Goal: Information Seeking & Learning: Learn about a topic

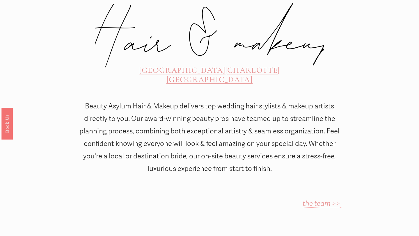
scroll to position [244, 0]
click at [206, 65] on div "ATLANTA | CHARLOTTE | CHARLESTON" at bounding box center [209, 75] width 195 height 20
click at [227, 65] on span "CHARLOTTE" at bounding box center [252, 70] width 51 height 10
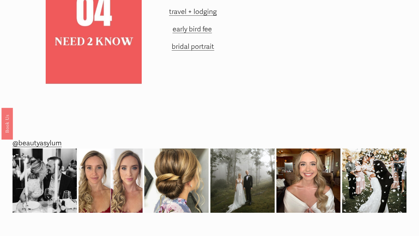
scroll to position [764, 0]
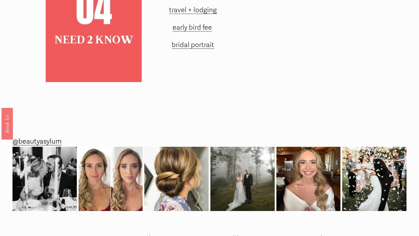
click at [210, 13] on span "travel + lodging" at bounding box center [193, 10] width 48 height 8
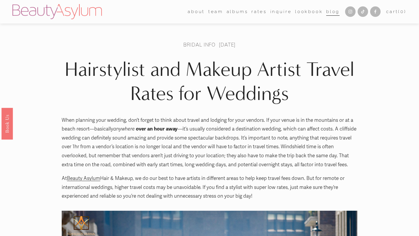
click at [254, 12] on link "Rates" at bounding box center [259, 11] width 15 height 9
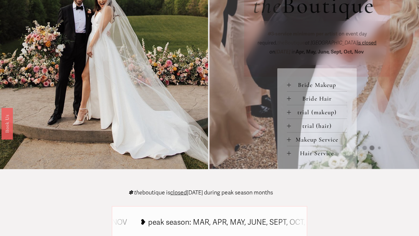
scroll to position [229, 0]
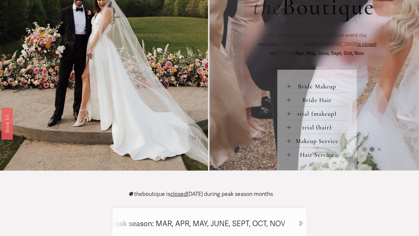
click at [288, 86] on div at bounding box center [289, 86] width 4 height 4
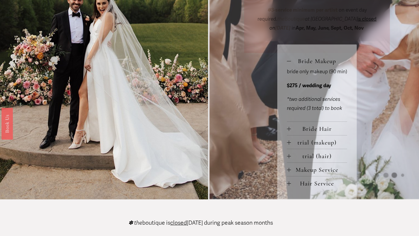
scroll to position [253, 0]
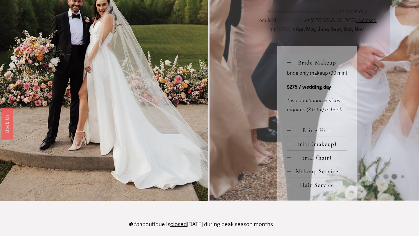
click at [289, 131] on div at bounding box center [289, 131] width 4 height 4
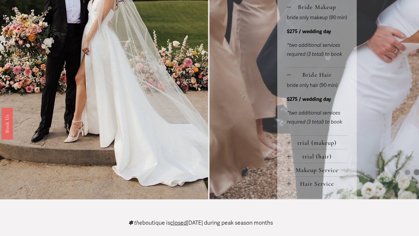
scroll to position [310, 0]
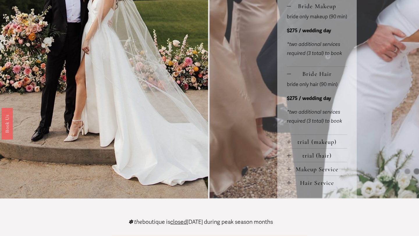
click at [289, 156] on div at bounding box center [289, 156] width 4 height 4
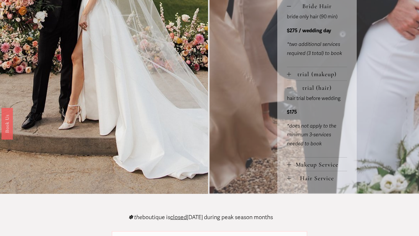
scroll to position [378, 0]
